Goal: Task Accomplishment & Management: Manage account settings

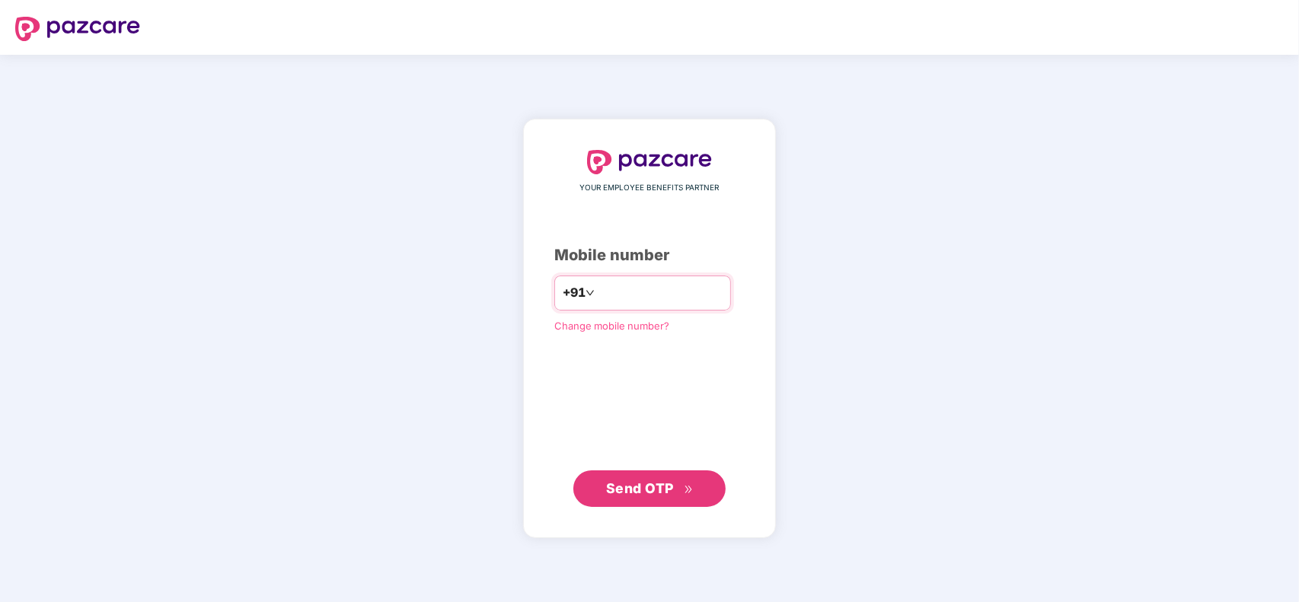
type input "**********"
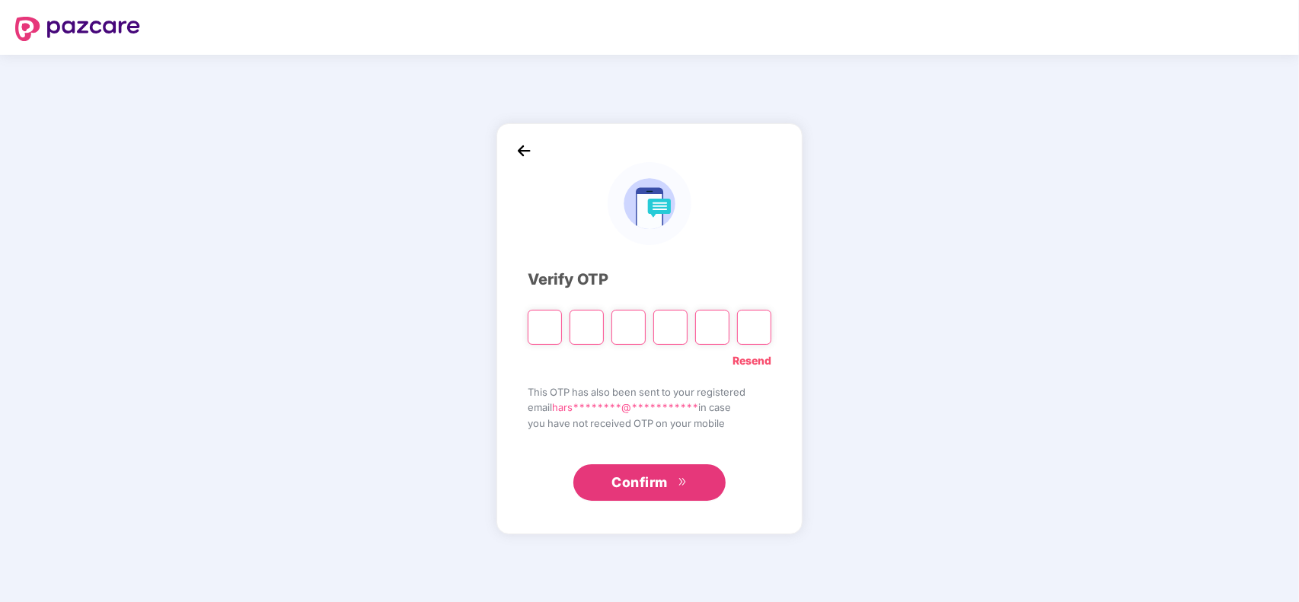
type input "*"
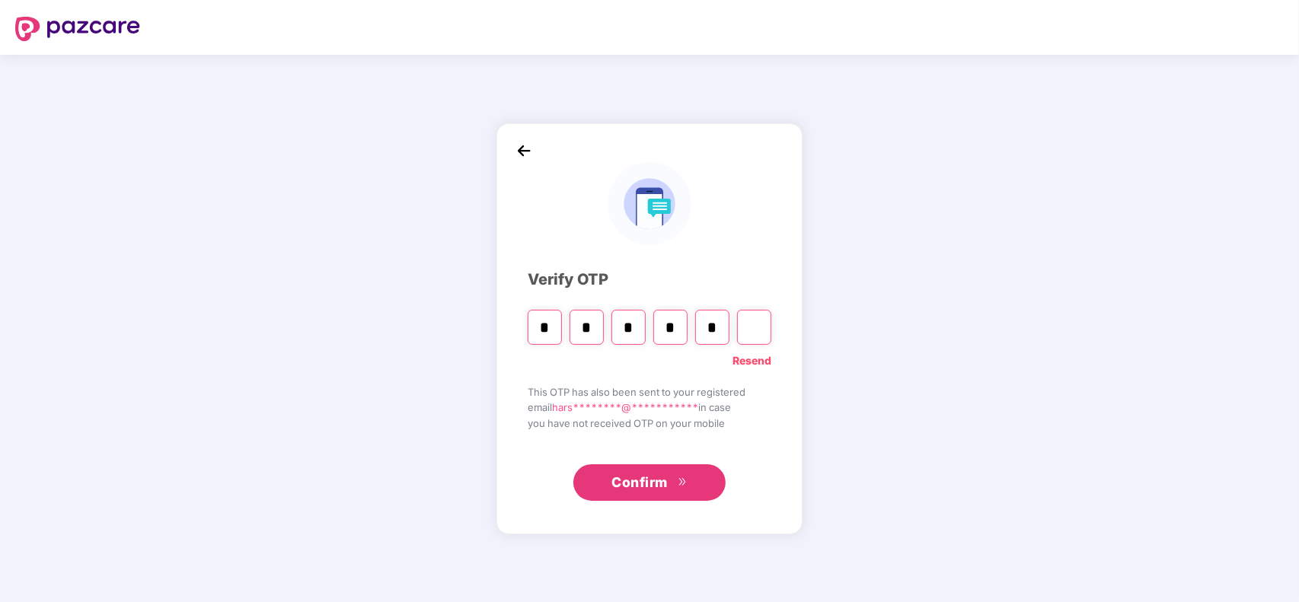
type input "*"
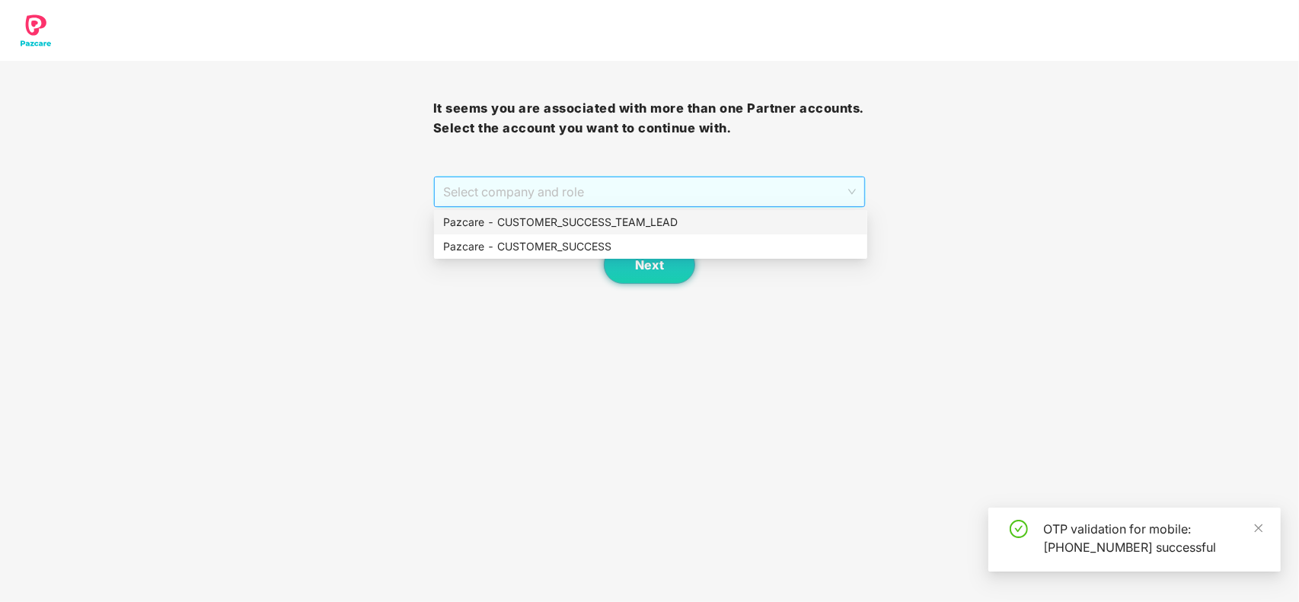
click at [481, 196] on span "Select company and role" at bounding box center [650, 191] width 414 height 29
click at [481, 241] on div "Pazcare - CUSTOMER_SUCCESS" at bounding box center [650, 246] width 415 height 17
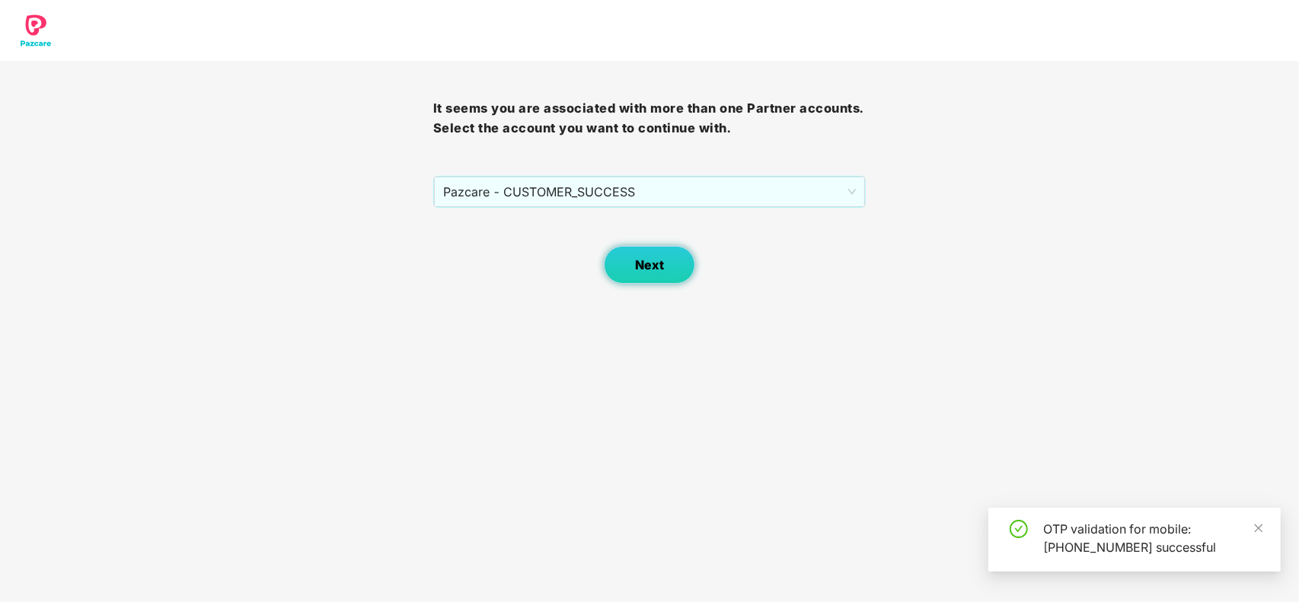
click at [618, 267] on button "Next" at bounding box center [649, 265] width 91 height 38
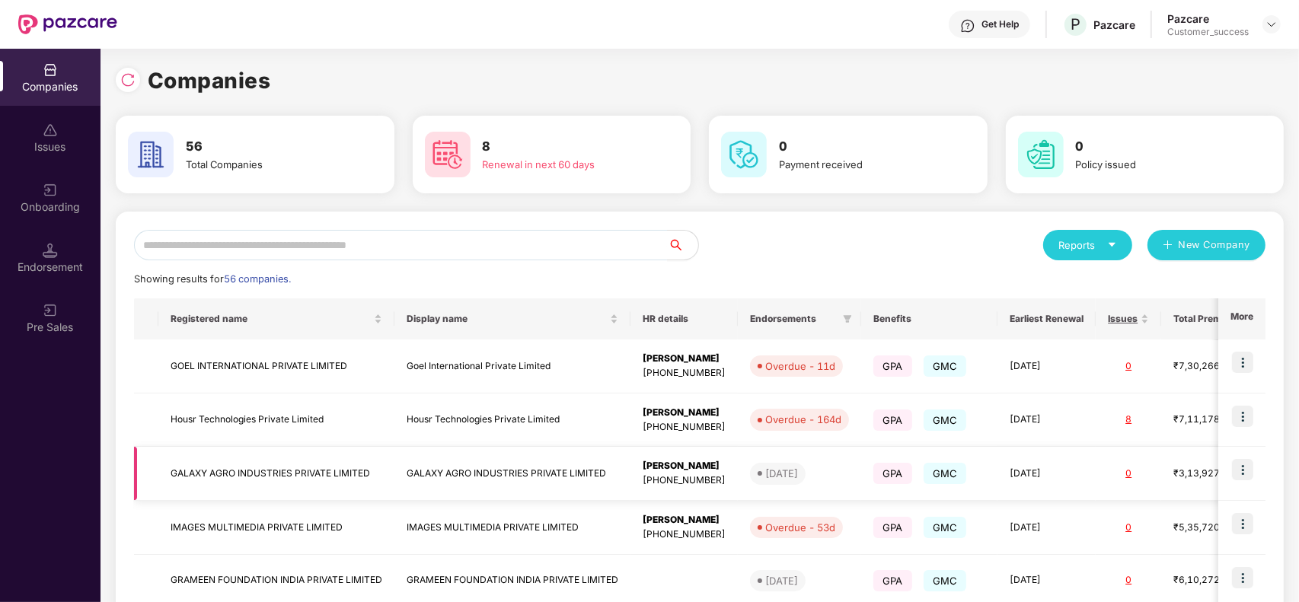
scroll to position [360, 0]
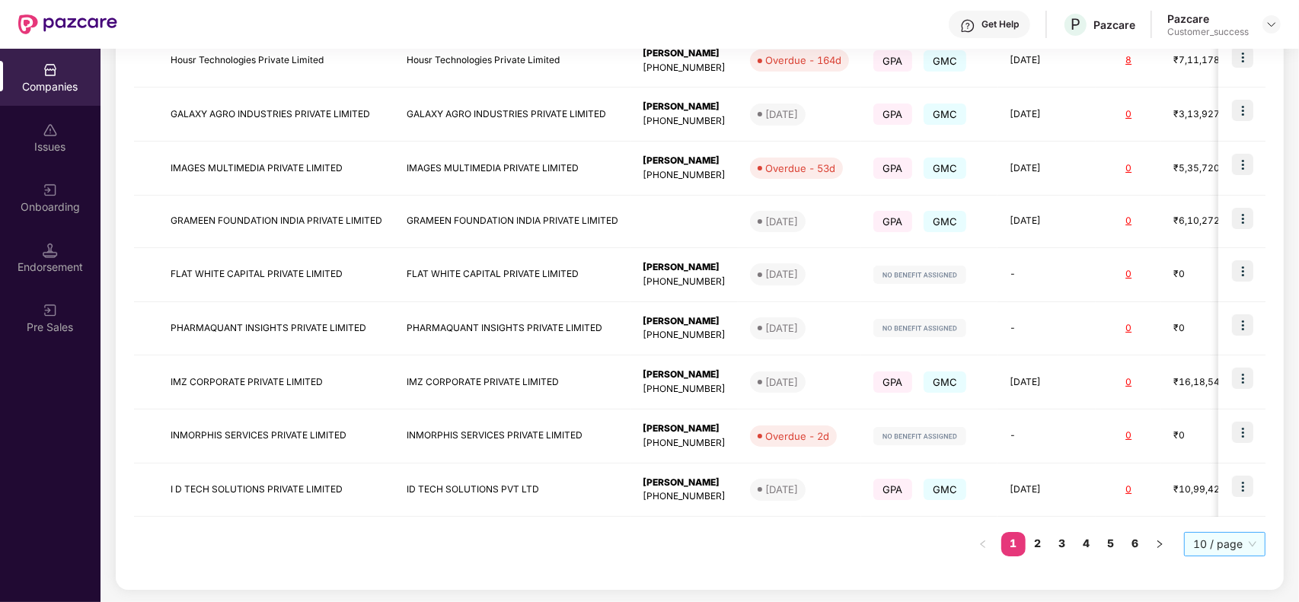
click at [1221, 542] on span "10 / page" at bounding box center [1225, 544] width 63 height 23
click at [1219, 520] on div "100 / page" at bounding box center [1225, 518] width 63 height 17
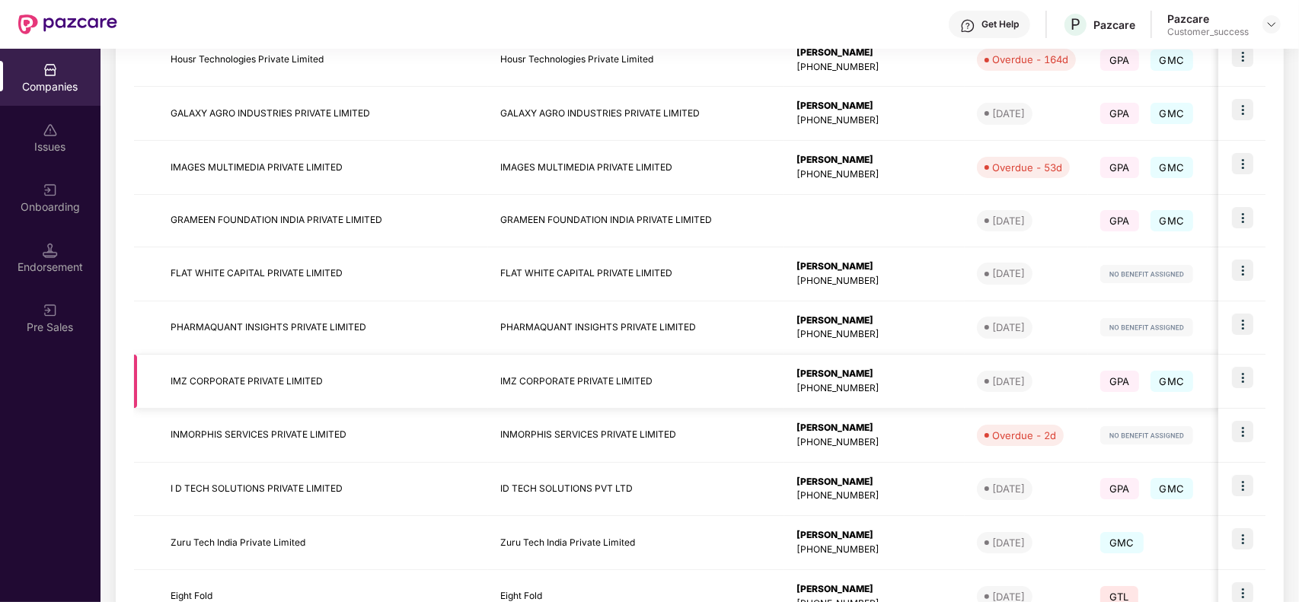
scroll to position [0, 0]
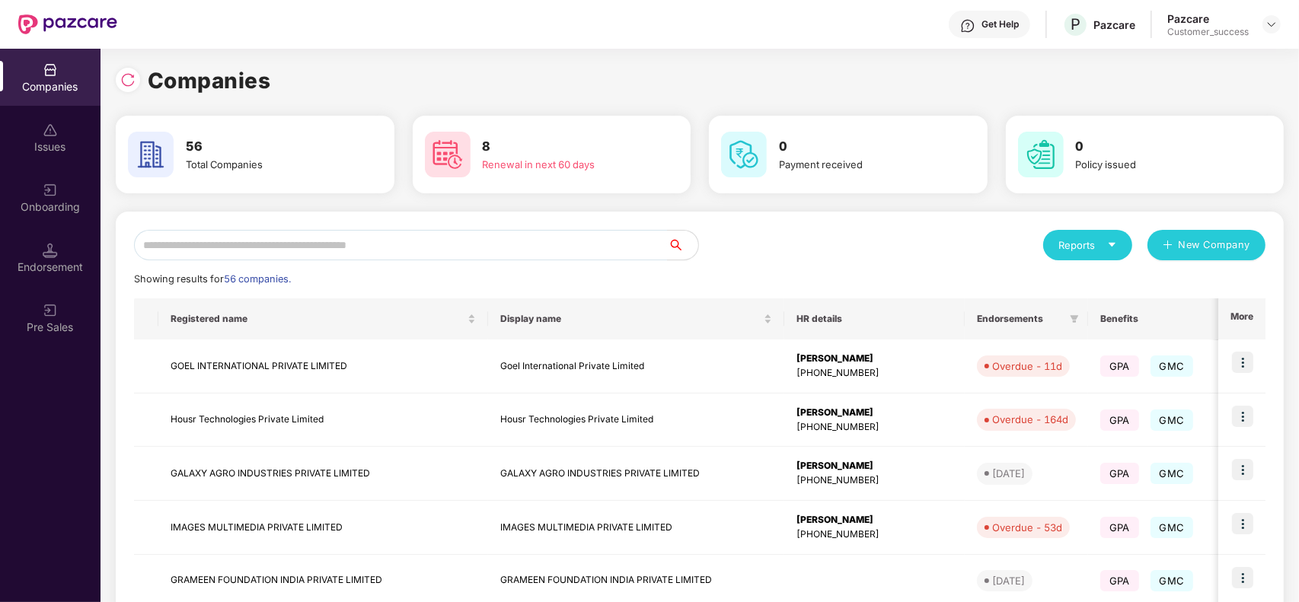
click at [381, 280] on div "Showing results for 56 companies." at bounding box center [700, 279] width 1132 height 15
click at [414, 366] on td "GOEL INTERNATIONAL PRIVATE LIMITED" at bounding box center [323, 367] width 330 height 54
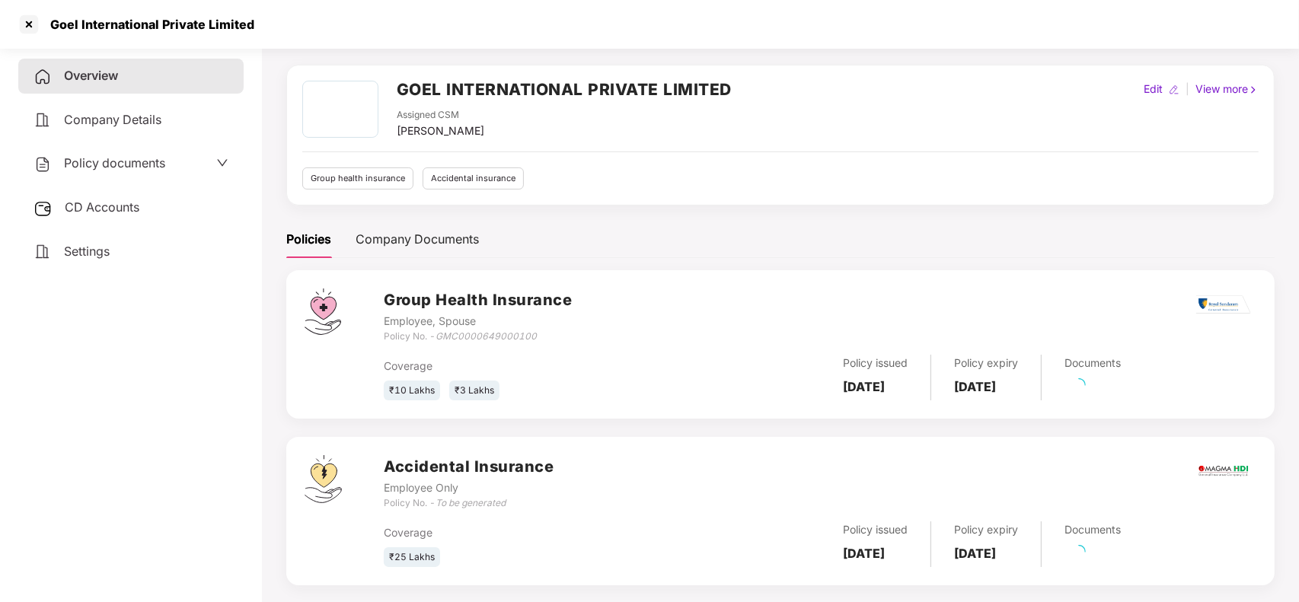
scroll to position [67, 0]
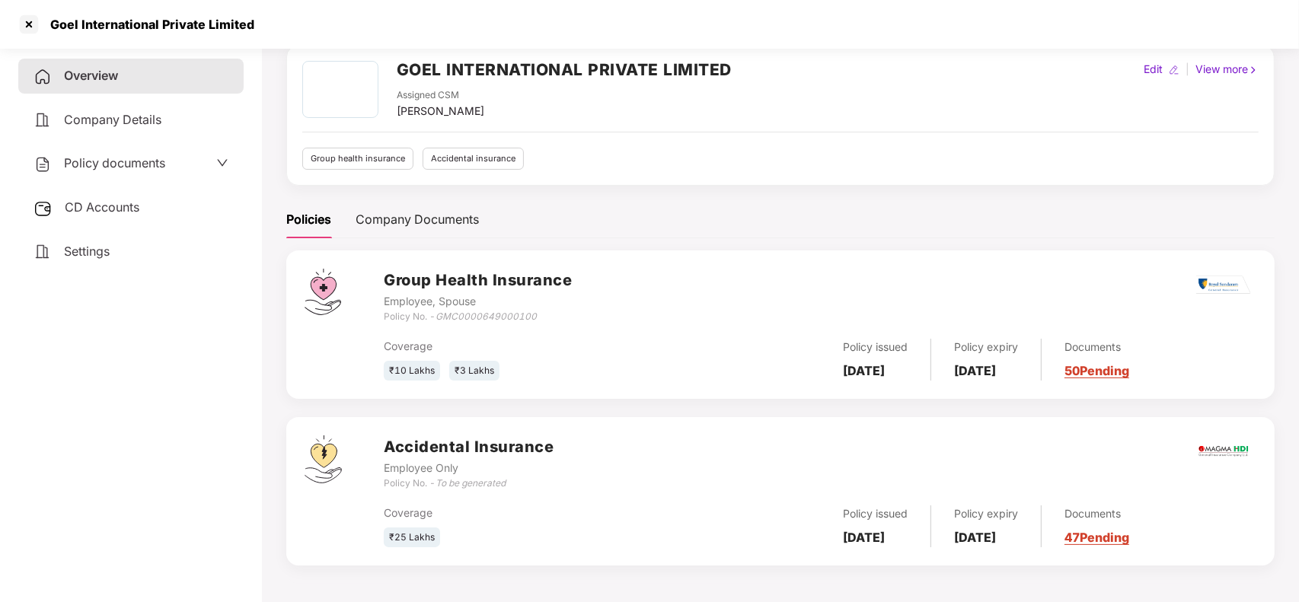
click at [1130, 532] on link "47 Pending" at bounding box center [1097, 537] width 65 height 15
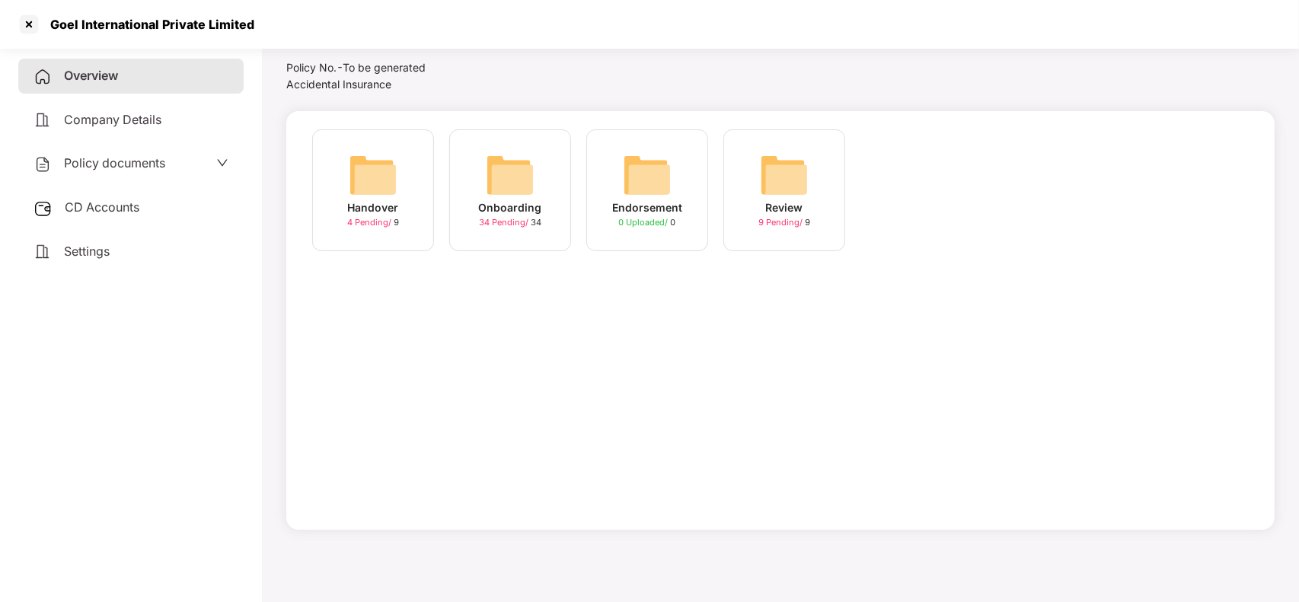
click at [457, 213] on div "Onboarding 34 Pending / 34" at bounding box center [510, 190] width 122 height 122
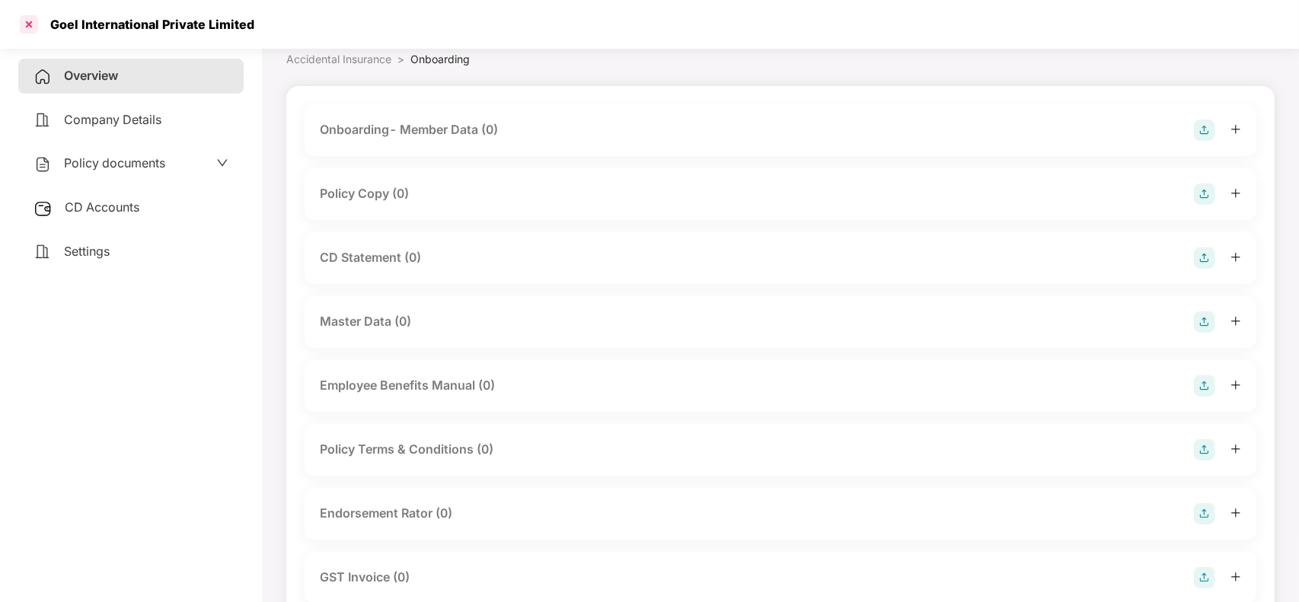
click at [24, 32] on div at bounding box center [29, 24] width 24 height 24
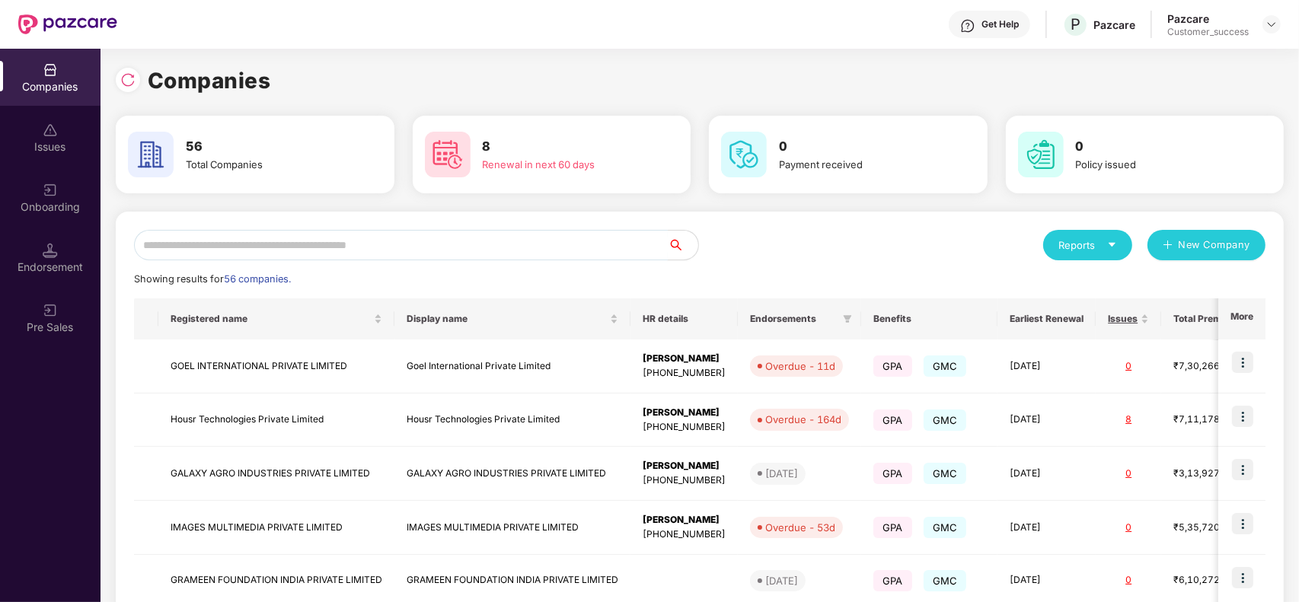
click at [417, 254] on input "text" at bounding box center [401, 245] width 534 height 30
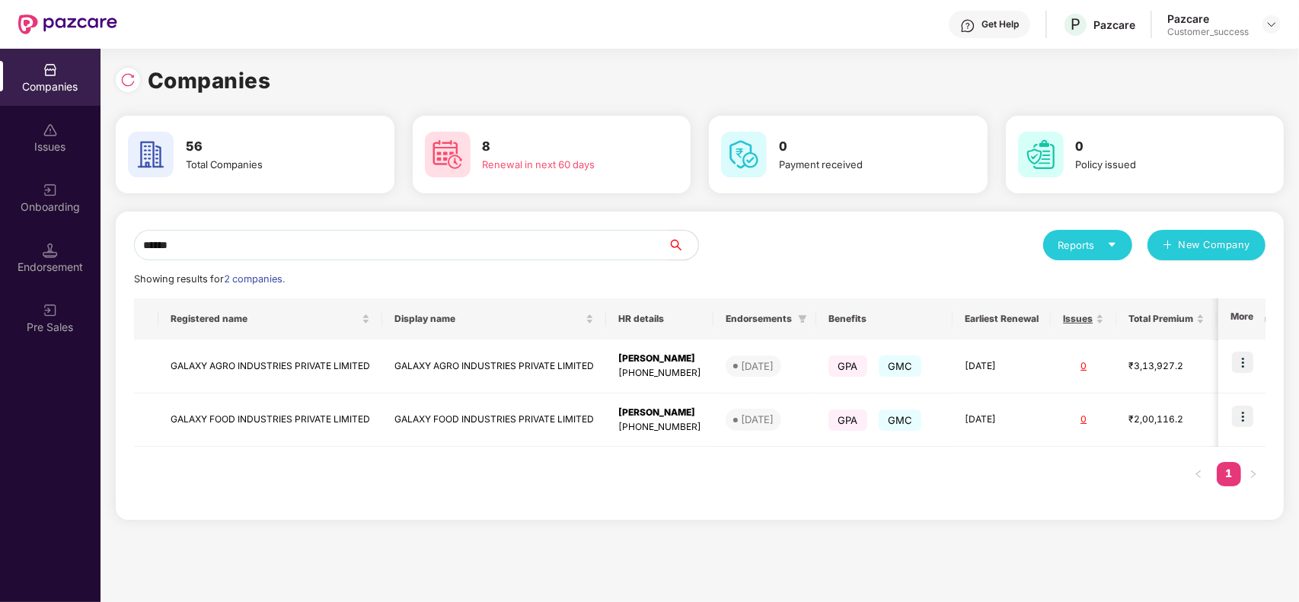
type input "******"
click at [433, 423] on td "GALAXY FOOD INDUSTRIES PRIVATE LIMITED" at bounding box center [494, 421] width 224 height 54
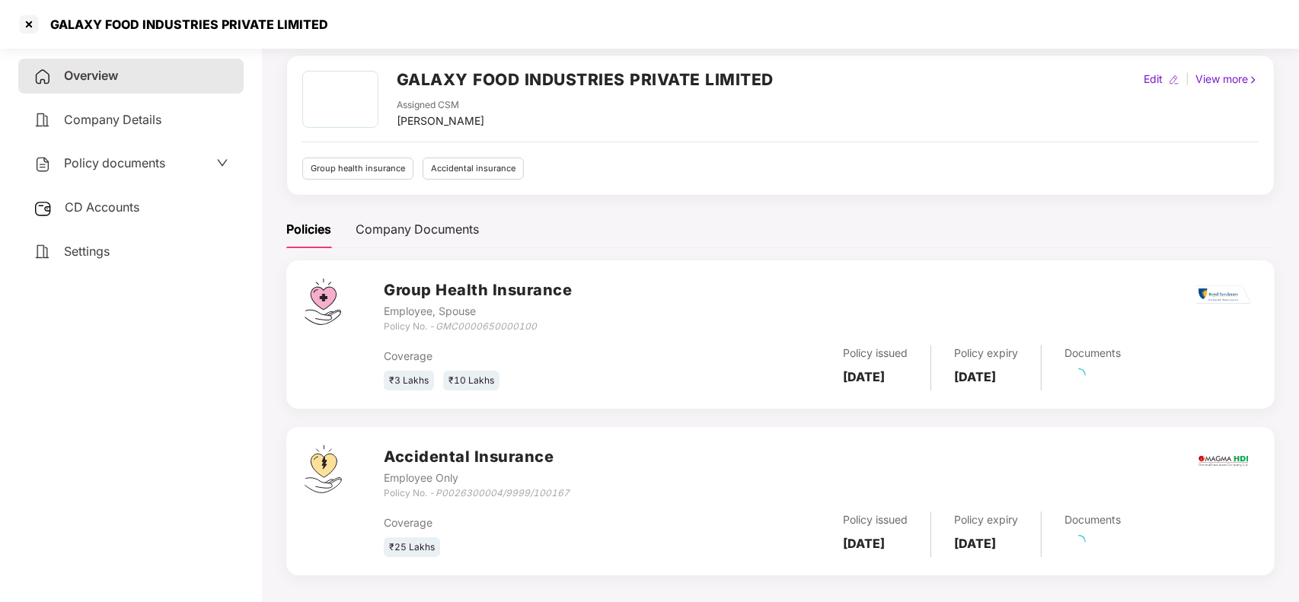
scroll to position [58, 0]
click at [1128, 547] on link "52 Pending" at bounding box center [1097, 546] width 65 height 15
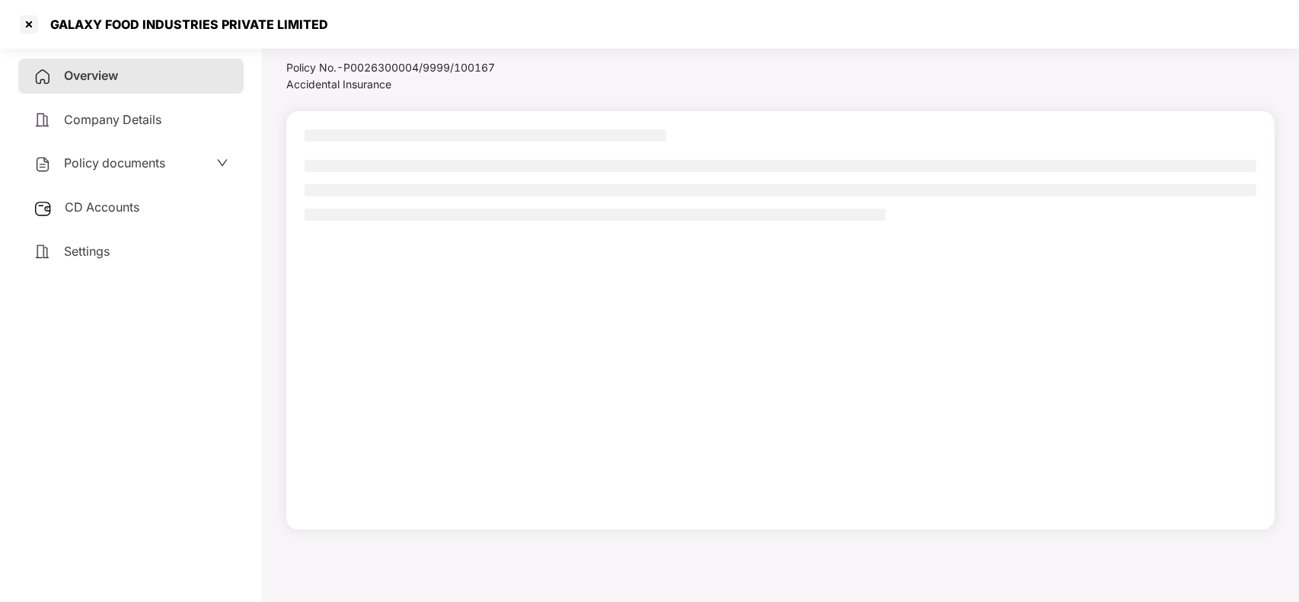
scroll to position [42, 0]
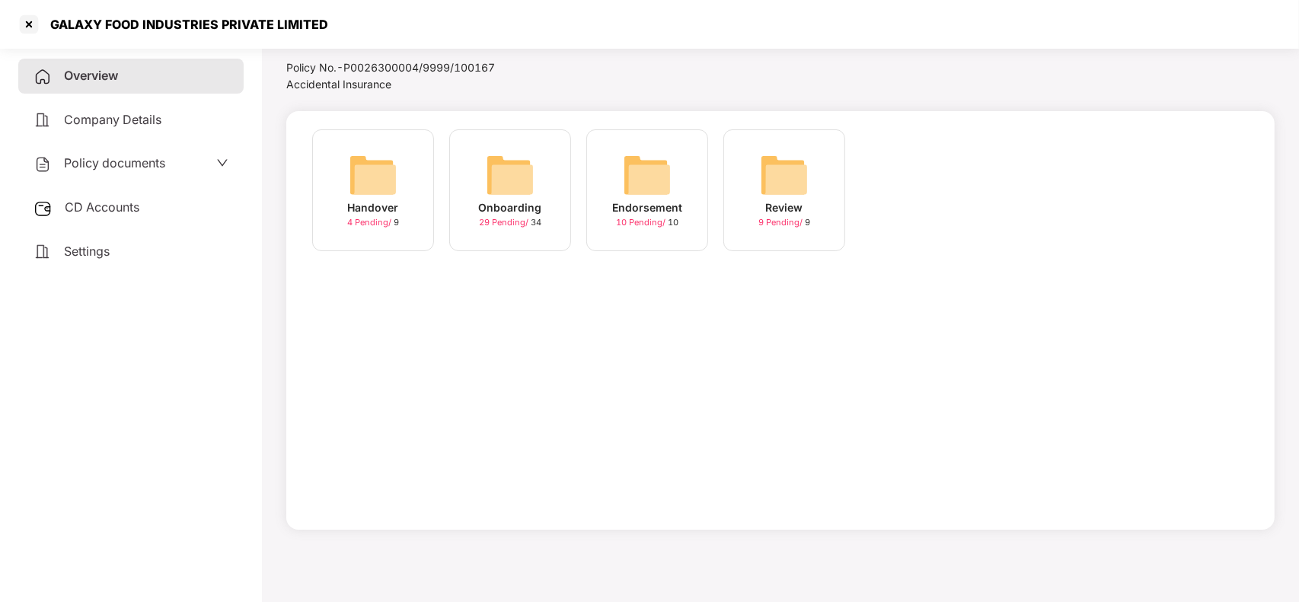
click at [493, 208] on div "Onboarding" at bounding box center [510, 208] width 63 height 17
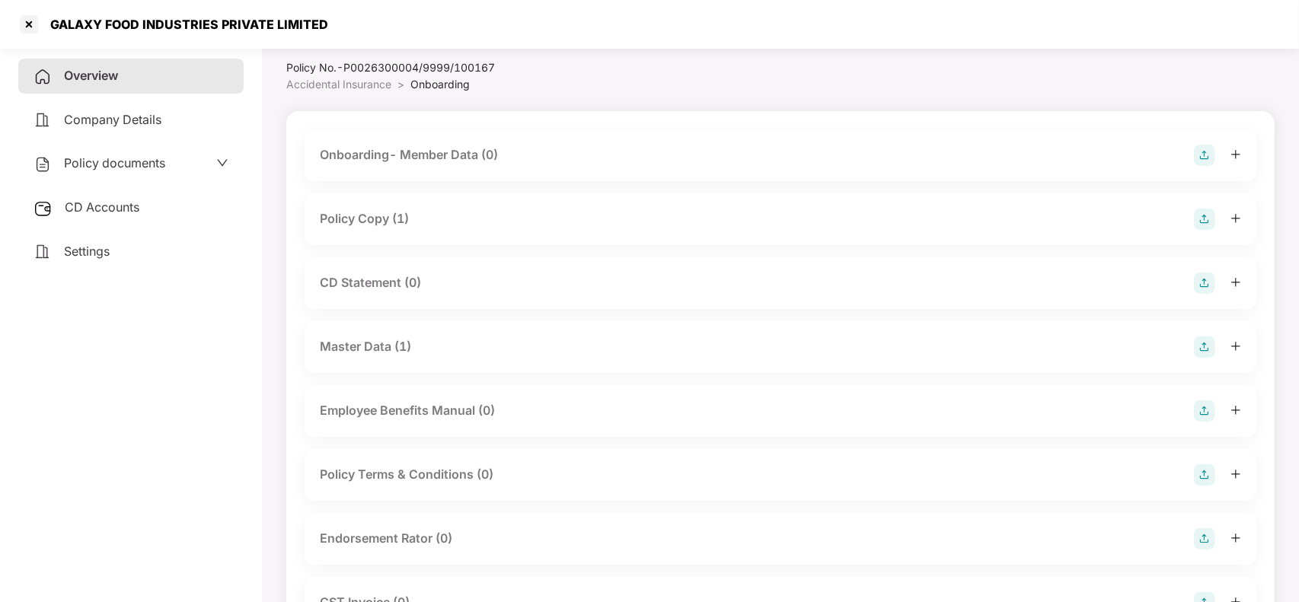
scroll to position [58, 0]
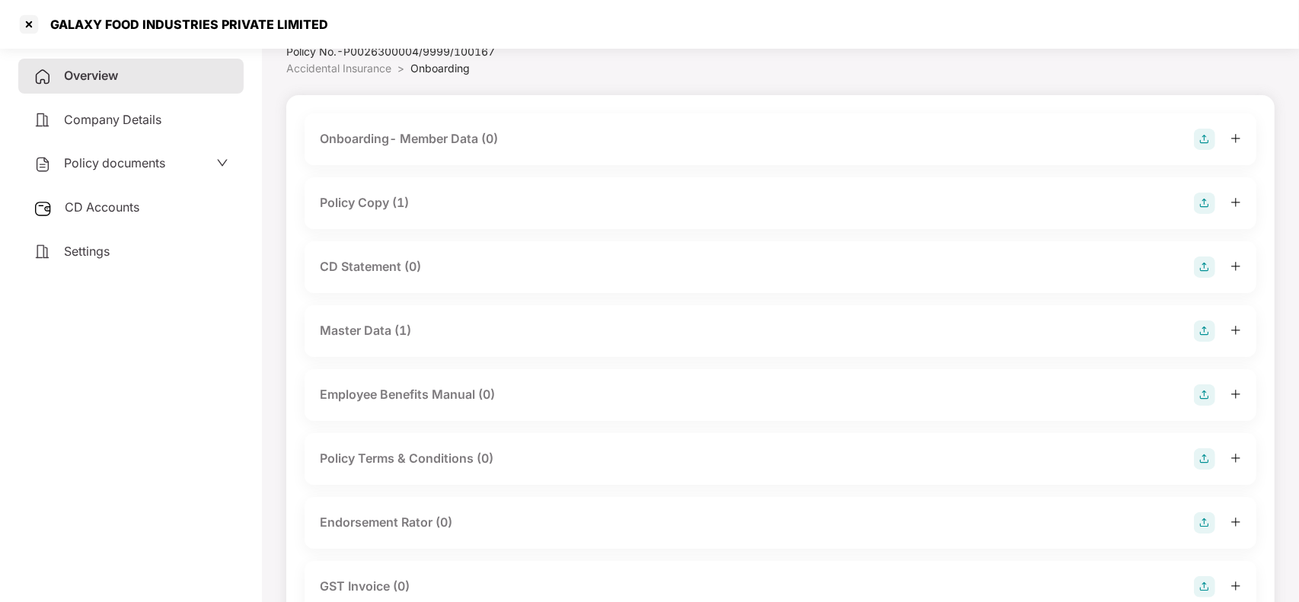
click at [146, 72] on div "Overview" at bounding box center [130, 76] width 225 height 35
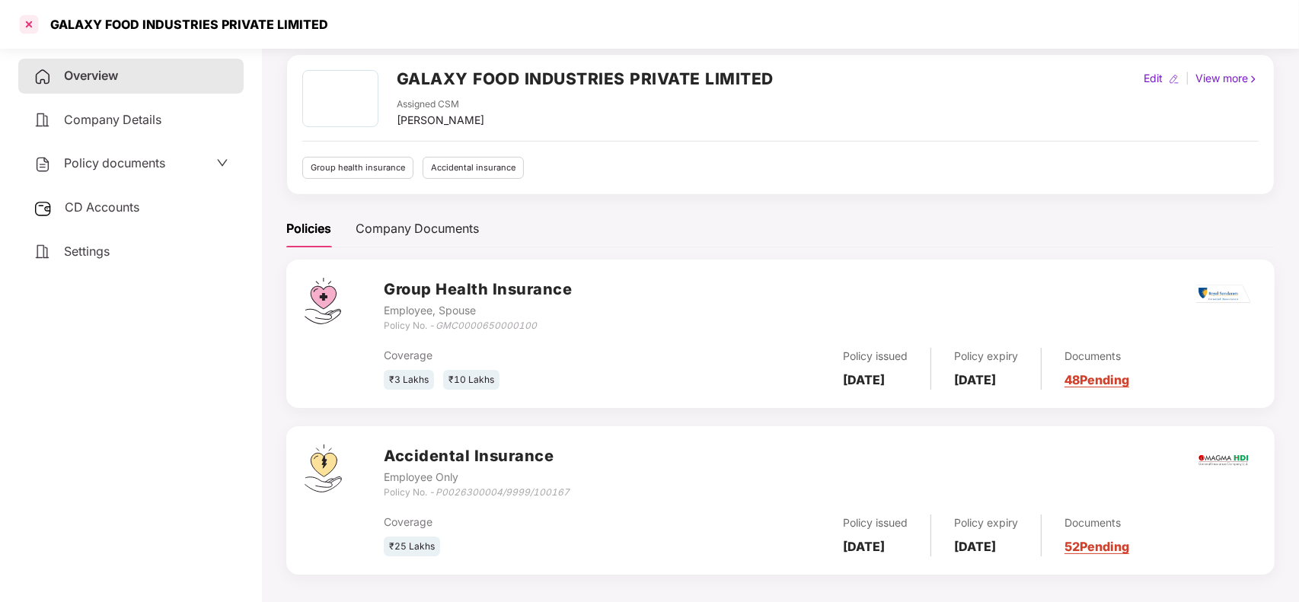
click at [20, 28] on div at bounding box center [29, 24] width 24 height 24
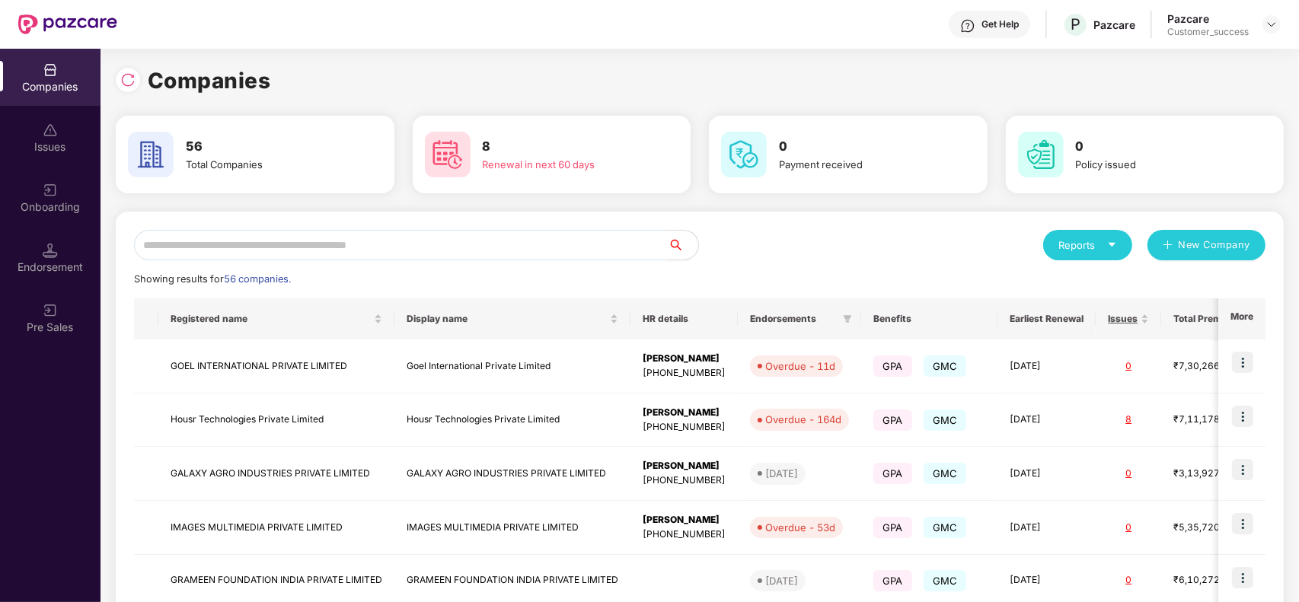
click at [234, 253] on input "text" at bounding box center [401, 245] width 534 height 30
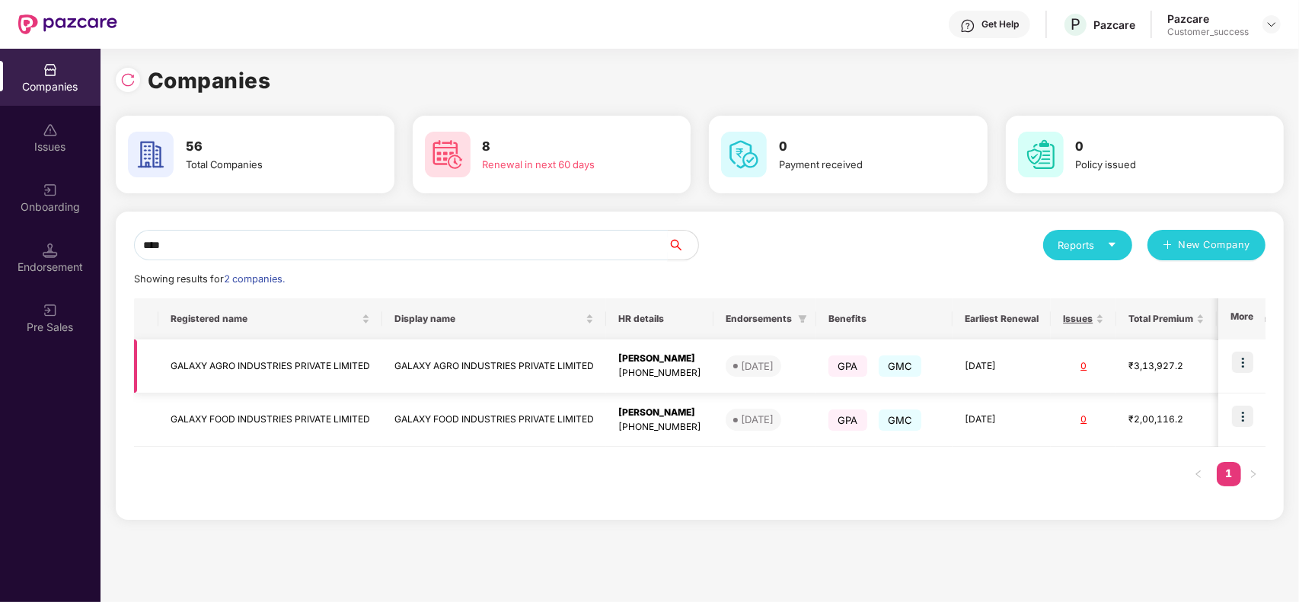
type input "****"
click at [542, 367] on td "GALAXY AGRO INDUSTRIES PRIVATE LIMITED" at bounding box center [494, 367] width 224 height 54
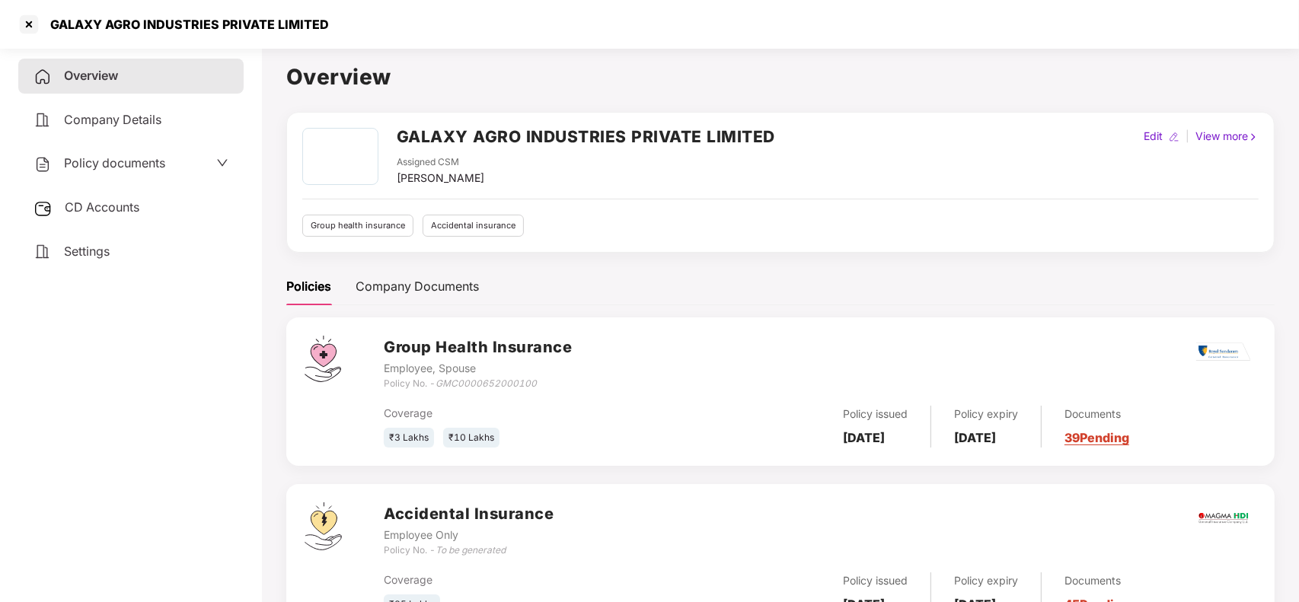
scroll to position [67, 0]
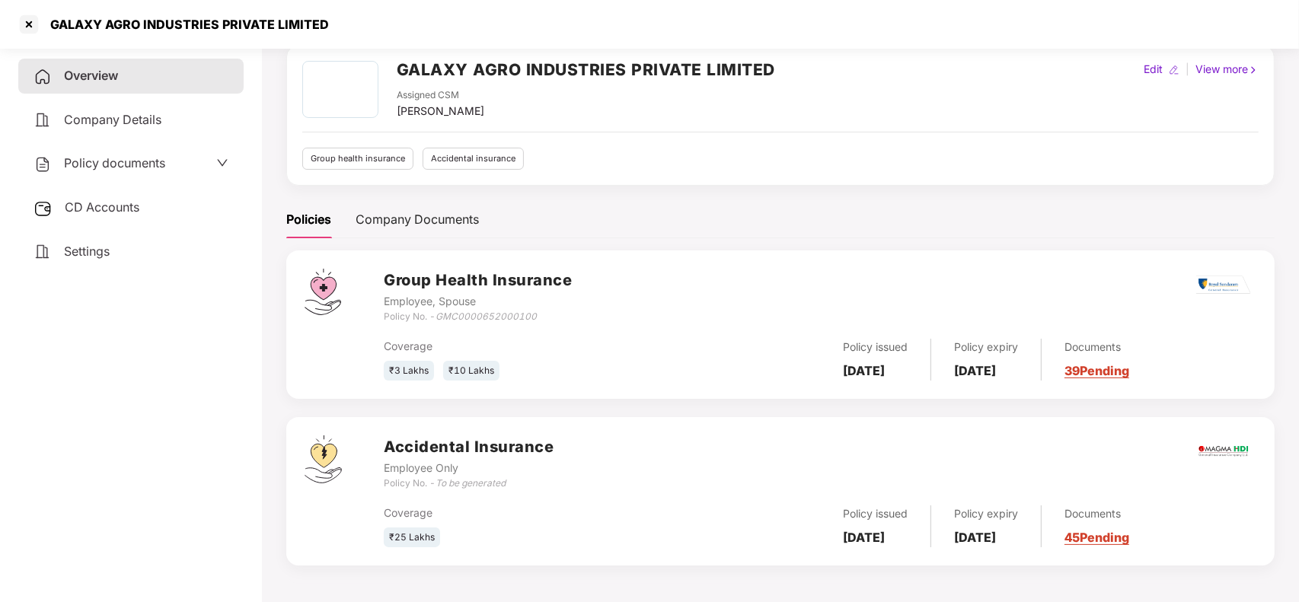
click at [1130, 532] on link "45 Pending" at bounding box center [1097, 537] width 65 height 15
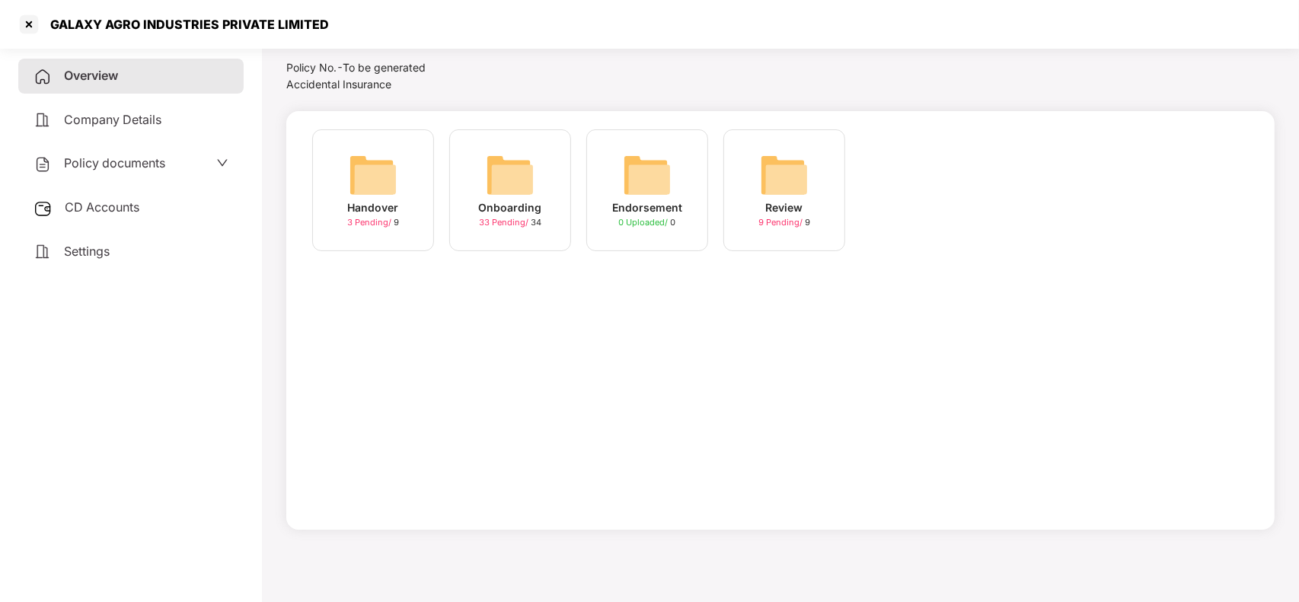
click at [501, 202] on div "Onboarding" at bounding box center [510, 208] width 63 height 17
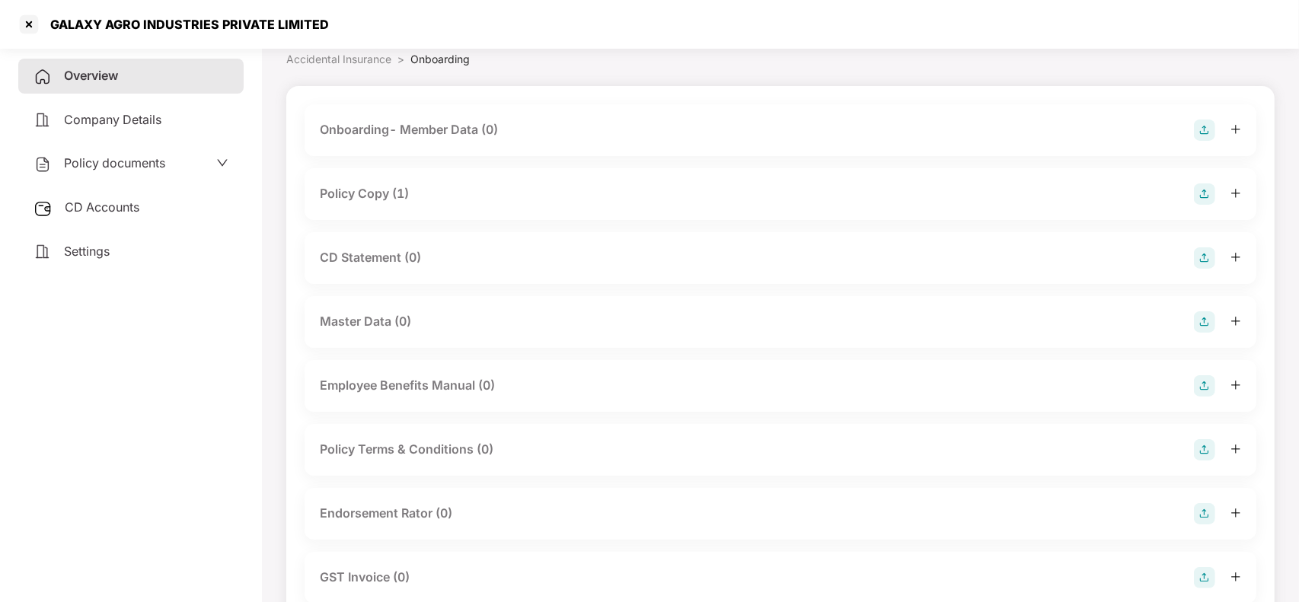
click at [375, 192] on div "Policy Copy (1)" at bounding box center [364, 193] width 89 height 19
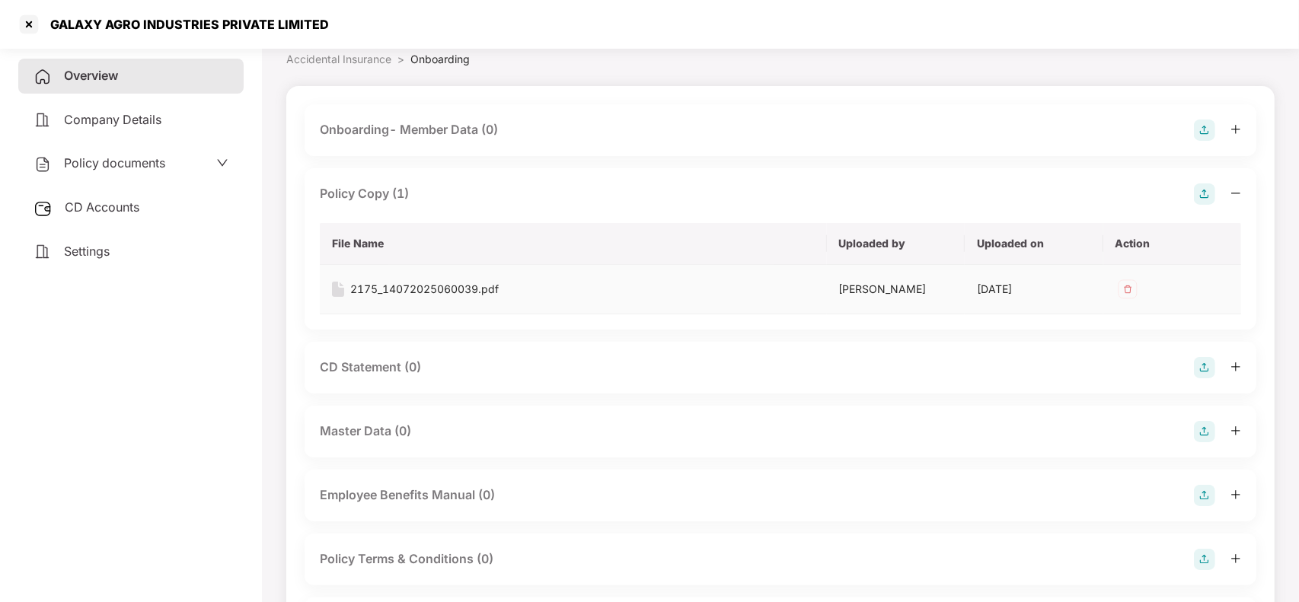
click at [368, 289] on div "2175_14072025060039.pdf" at bounding box center [424, 289] width 149 height 17
click at [18, 31] on div at bounding box center [29, 24] width 24 height 24
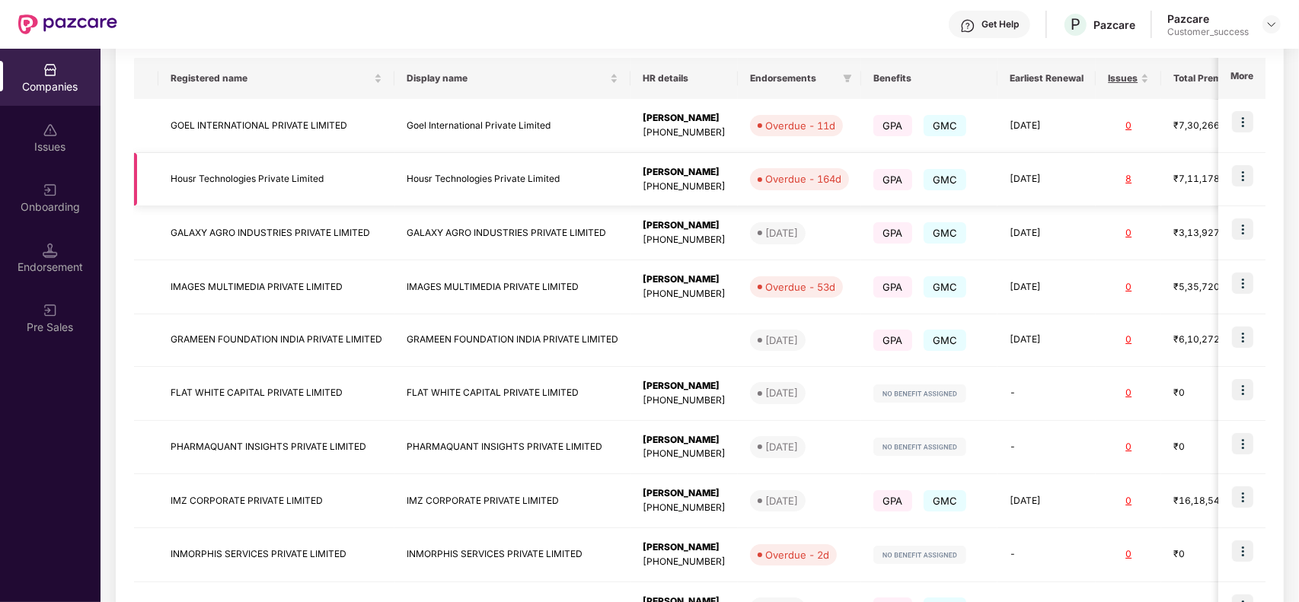
scroll to position [360, 0]
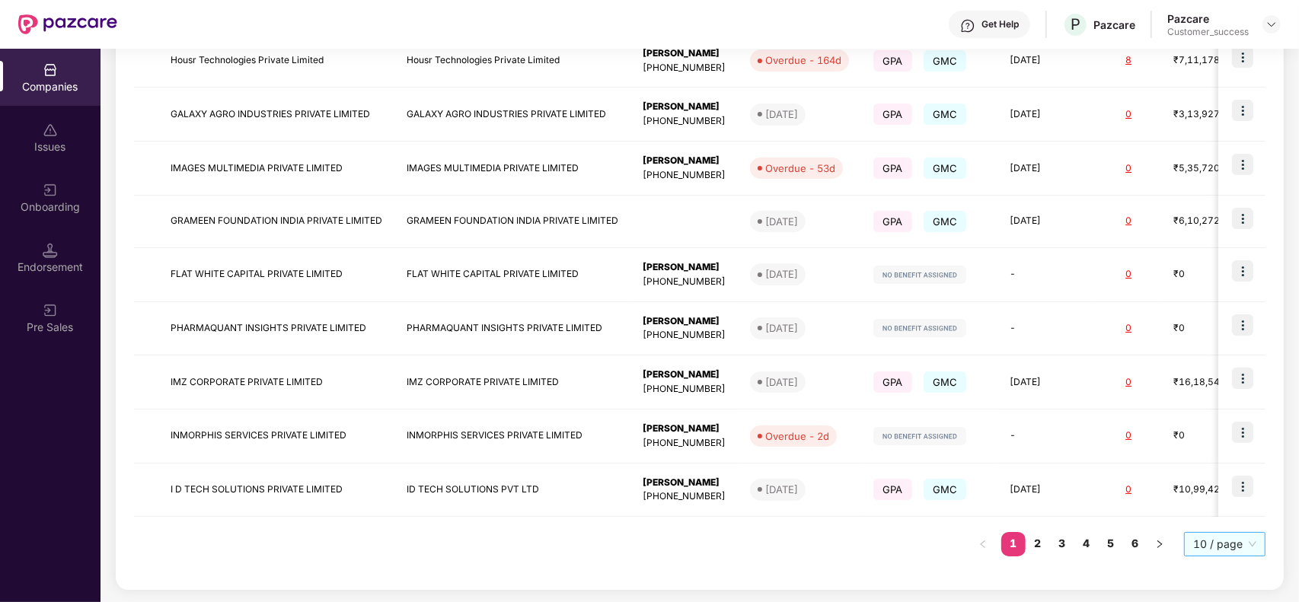
click at [1211, 545] on span "10 / page" at bounding box center [1225, 544] width 63 height 23
click at [1206, 510] on div "100 / page" at bounding box center [1225, 518] width 63 height 17
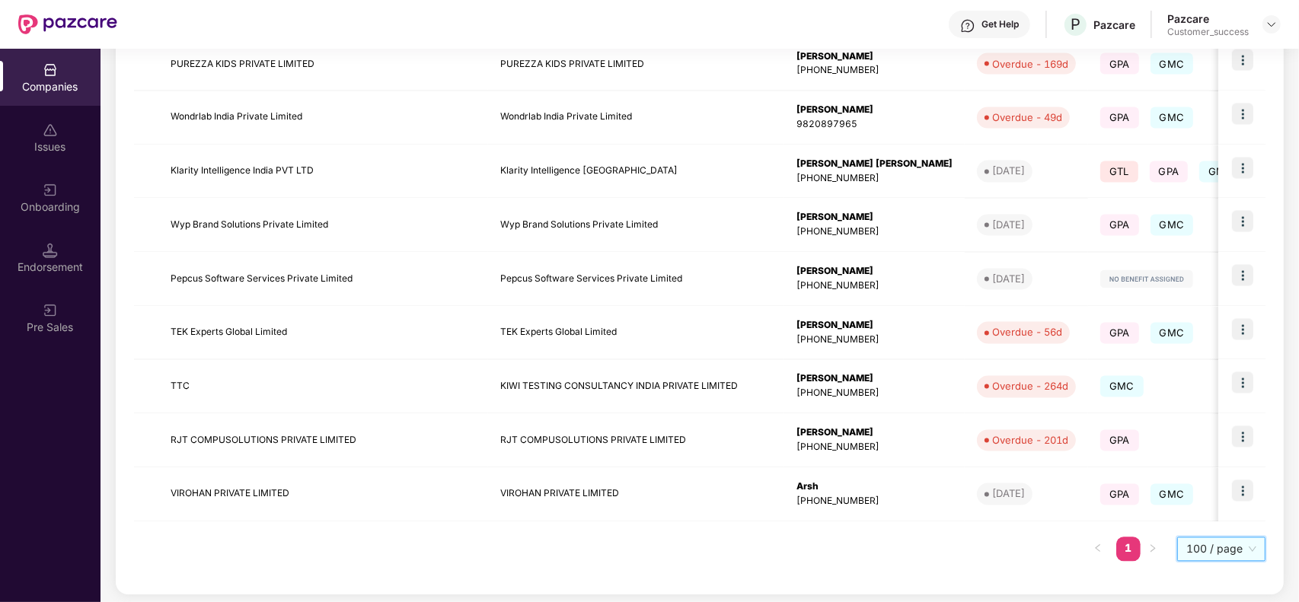
scroll to position [2843, 0]
